Goal: Information Seeking & Learning: Learn about a topic

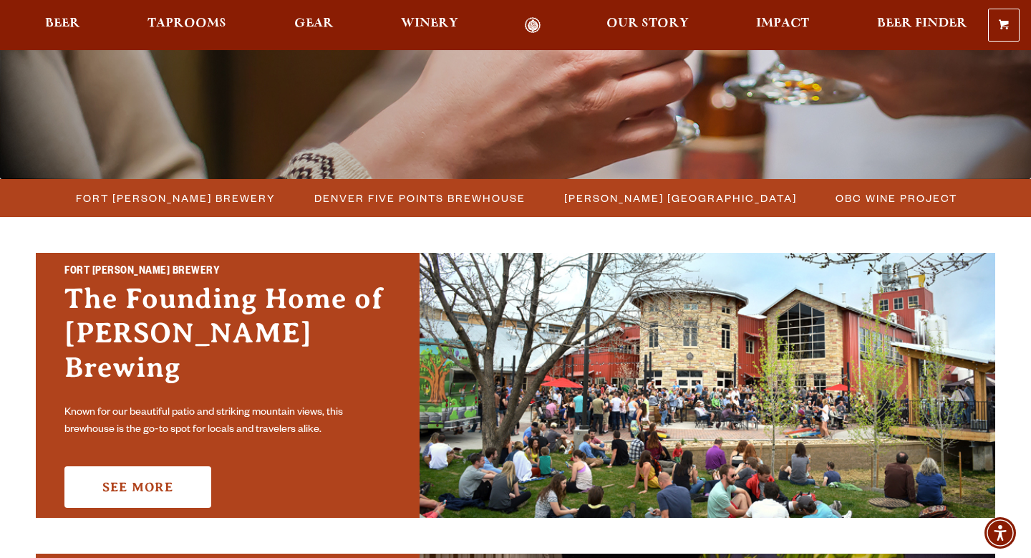
scroll to position [288, 0]
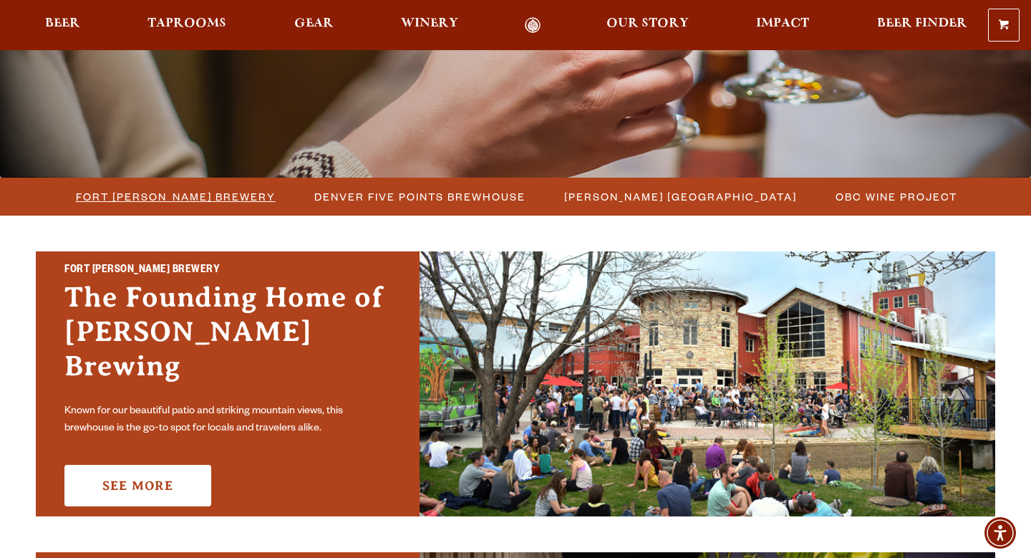
click at [195, 201] on span "Fort [PERSON_NAME] Brewery" at bounding box center [176, 196] width 200 height 21
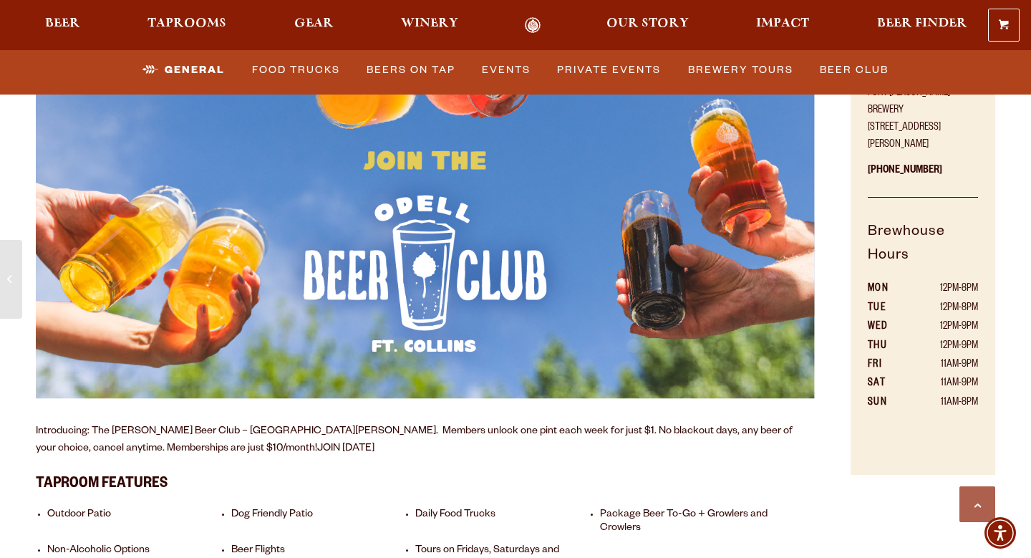
scroll to position [486, 0]
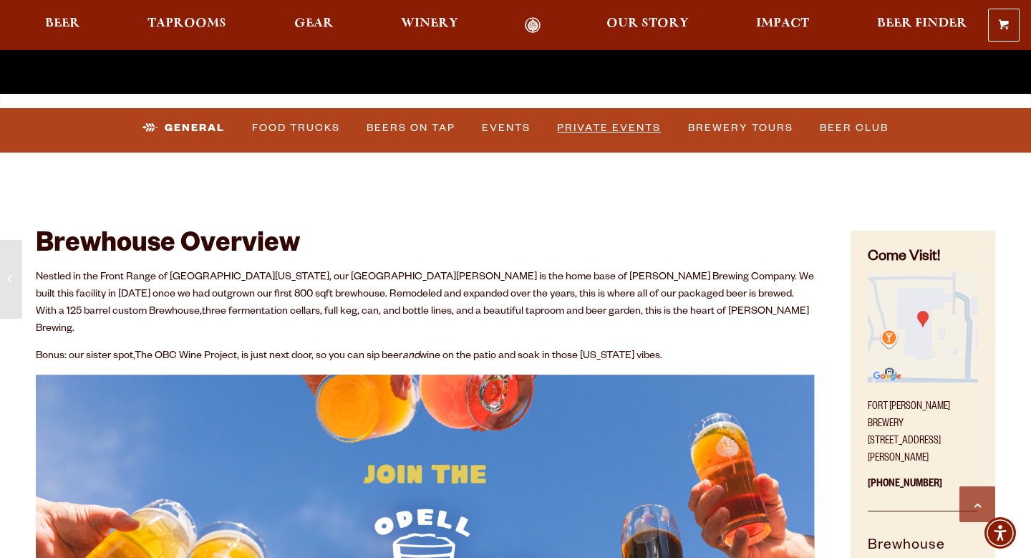
click at [602, 132] on link "Private Events" at bounding box center [609, 128] width 115 height 33
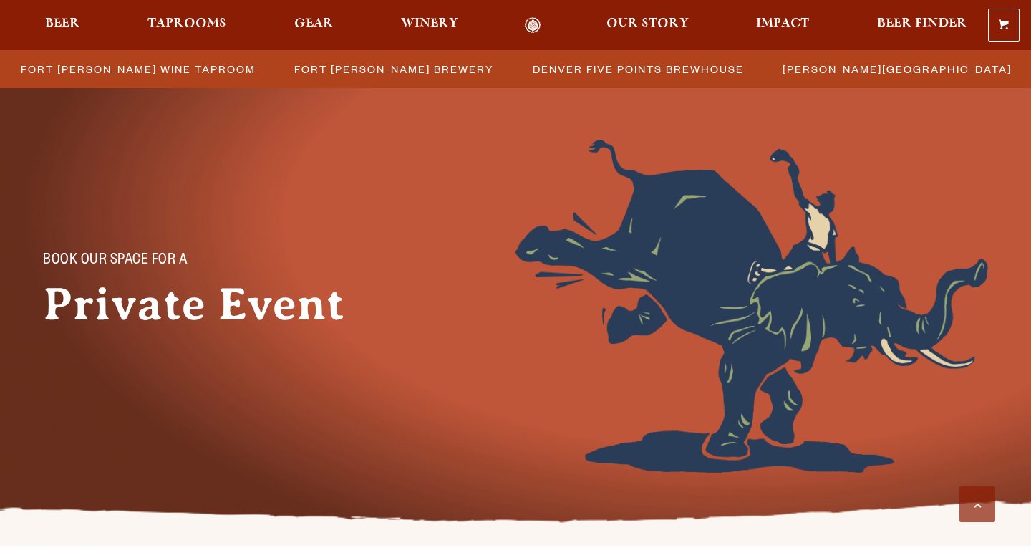
scroll to position [552, 0]
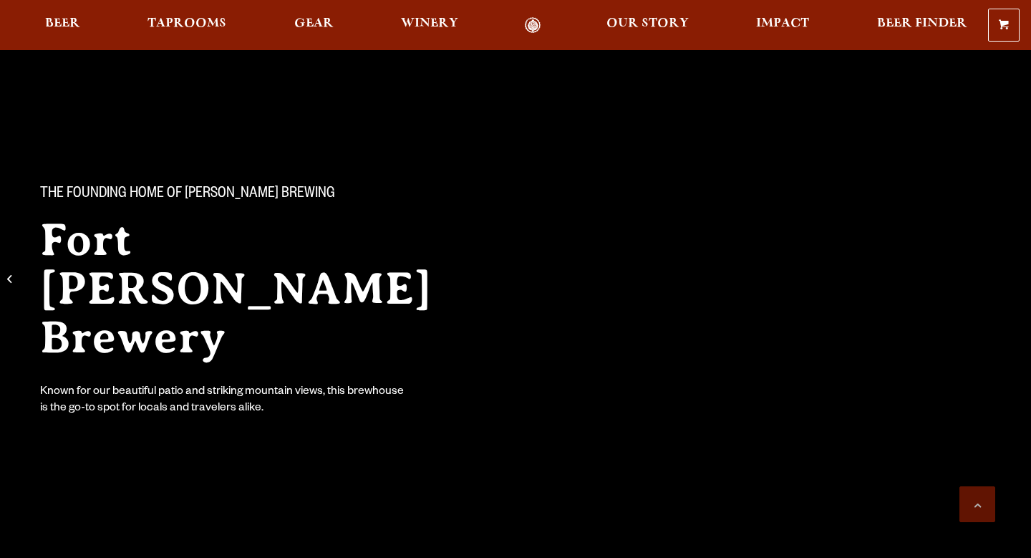
scroll to position [486, 0]
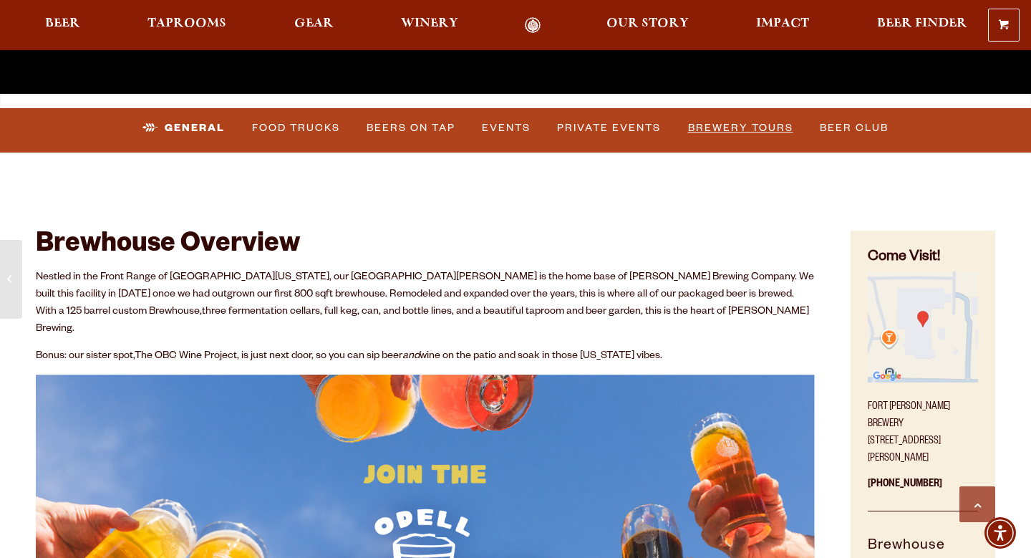
click at [739, 122] on link "Brewery Tours" at bounding box center [741, 128] width 117 height 33
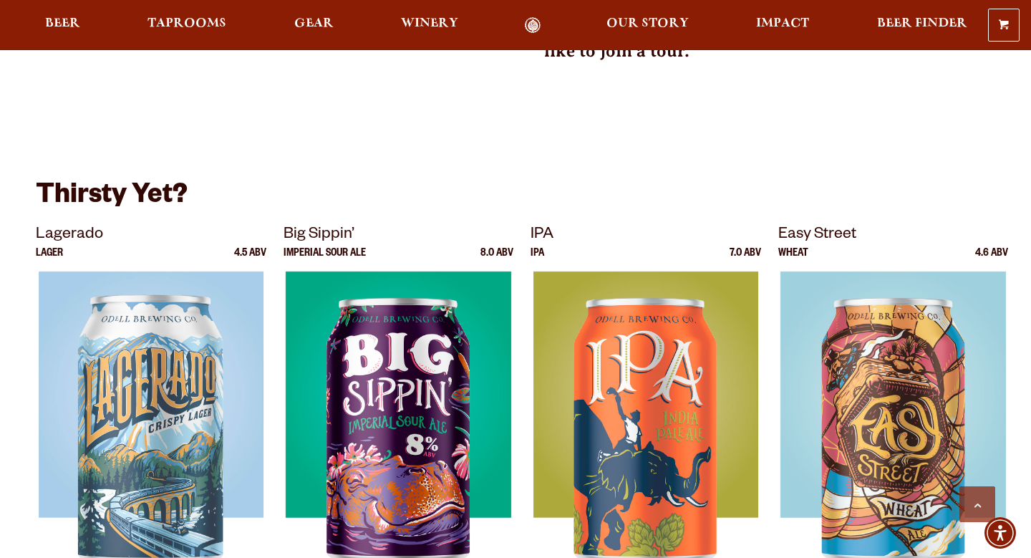
scroll to position [829, 0]
